Goal: Information Seeking & Learning: Learn about a topic

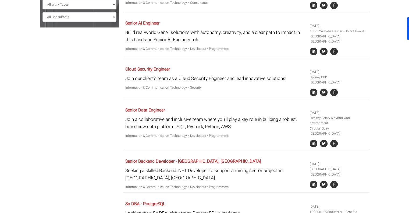
scroll to position [188, 0]
click at [147, 107] on link "Senior Data Engineer" at bounding box center [145, 110] width 40 height 6
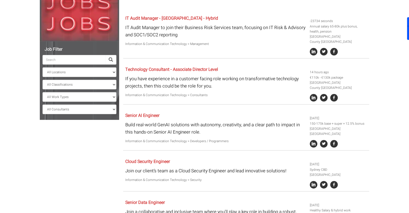
scroll to position [54, 0]
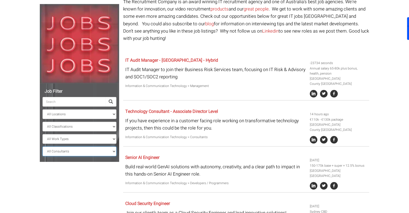
click at [97, 153] on select "All Consultants Adam - , Infrastructure, Cloud & DevOps, Contract Amanda - , In…" at bounding box center [80, 151] width 74 height 10
select select "[PERSON_NAME]"
click at [43, 146] on select "All Consultants Adam - , Infrastructure, Cloud & DevOps, Contract Amanda - , In…" at bounding box center [80, 151] width 74 height 10
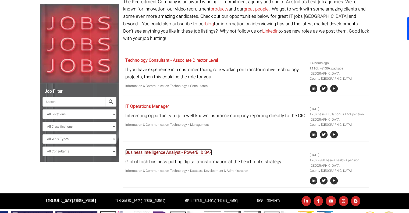
click at [176, 149] on link "Business Intelligence Analyst - PowerBI & SAP" at bounding box center [168, 152] width 87 height 6
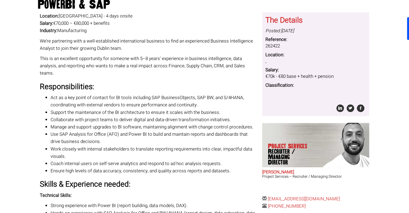
scroll to position [81, 0]
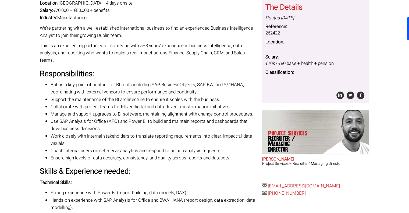
click at [220, 68] on div "Location: [GEOGRAPHIC_DATA] - 4 days onsite Salary: €70,000 – €80,000 + benefit…" at bounding box center [149, 147] width 219 height 297
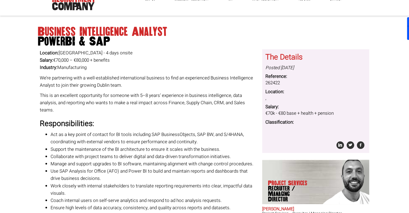
scroll to position [0, 0]
